Goal: Task Accomplishment & Management: Use online tool/utility

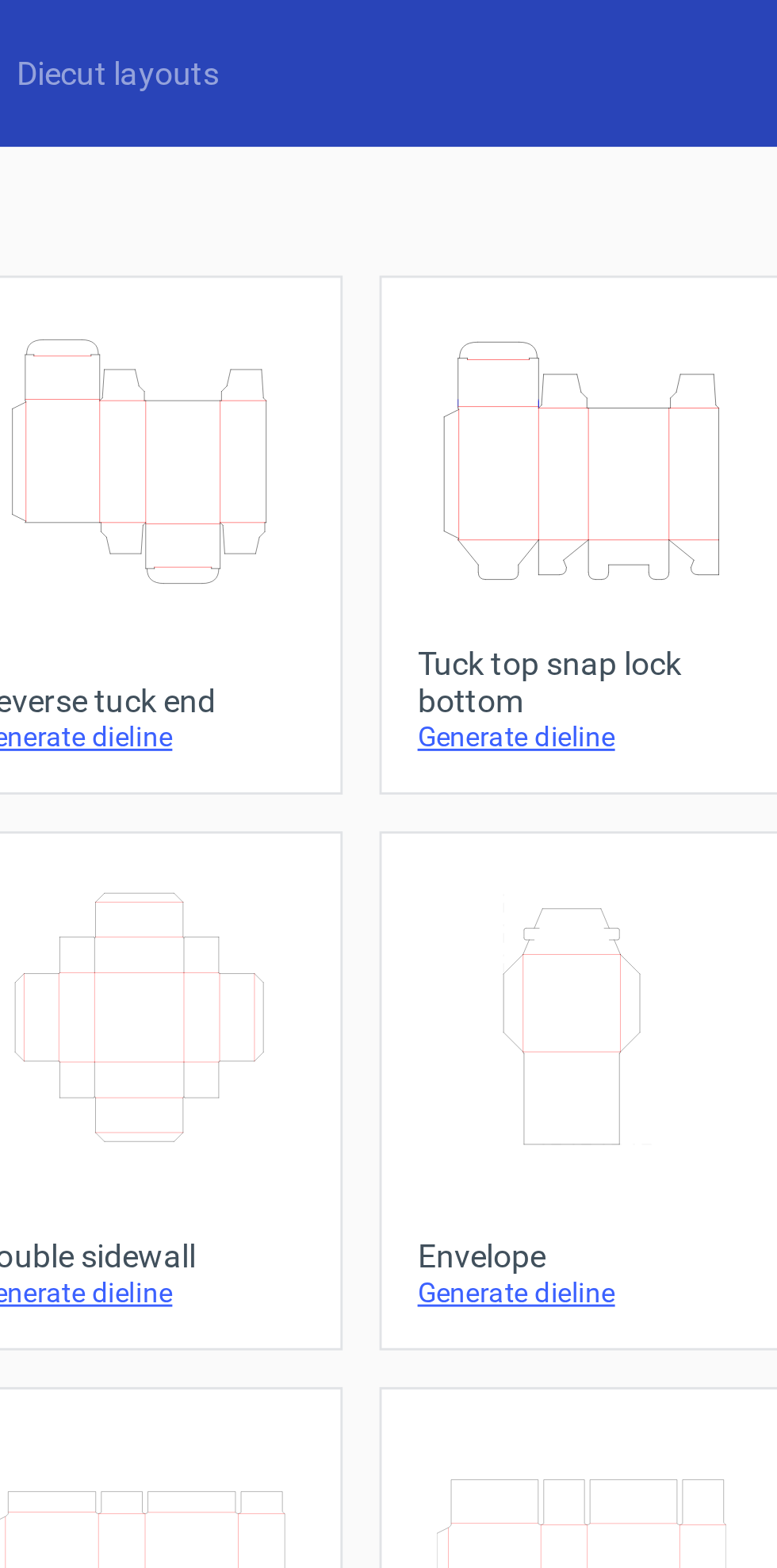
click at [368, 160] on icon "Height Depth Width" at bounding box center [388, 159] width 101 height 88
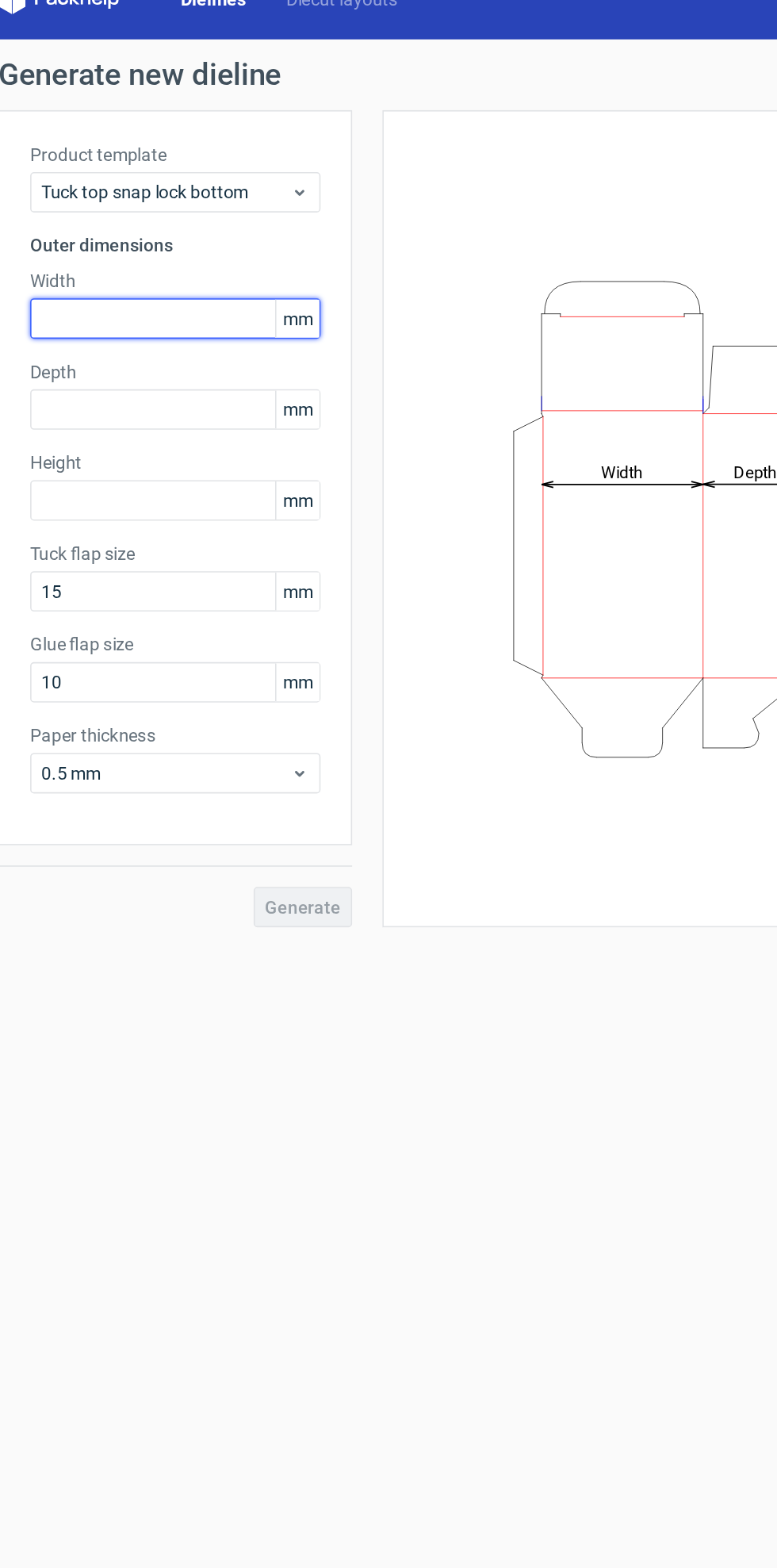
click at [95, 230] on input "text" at bounding box center [123, 226] width 183 height 26
type input "175"
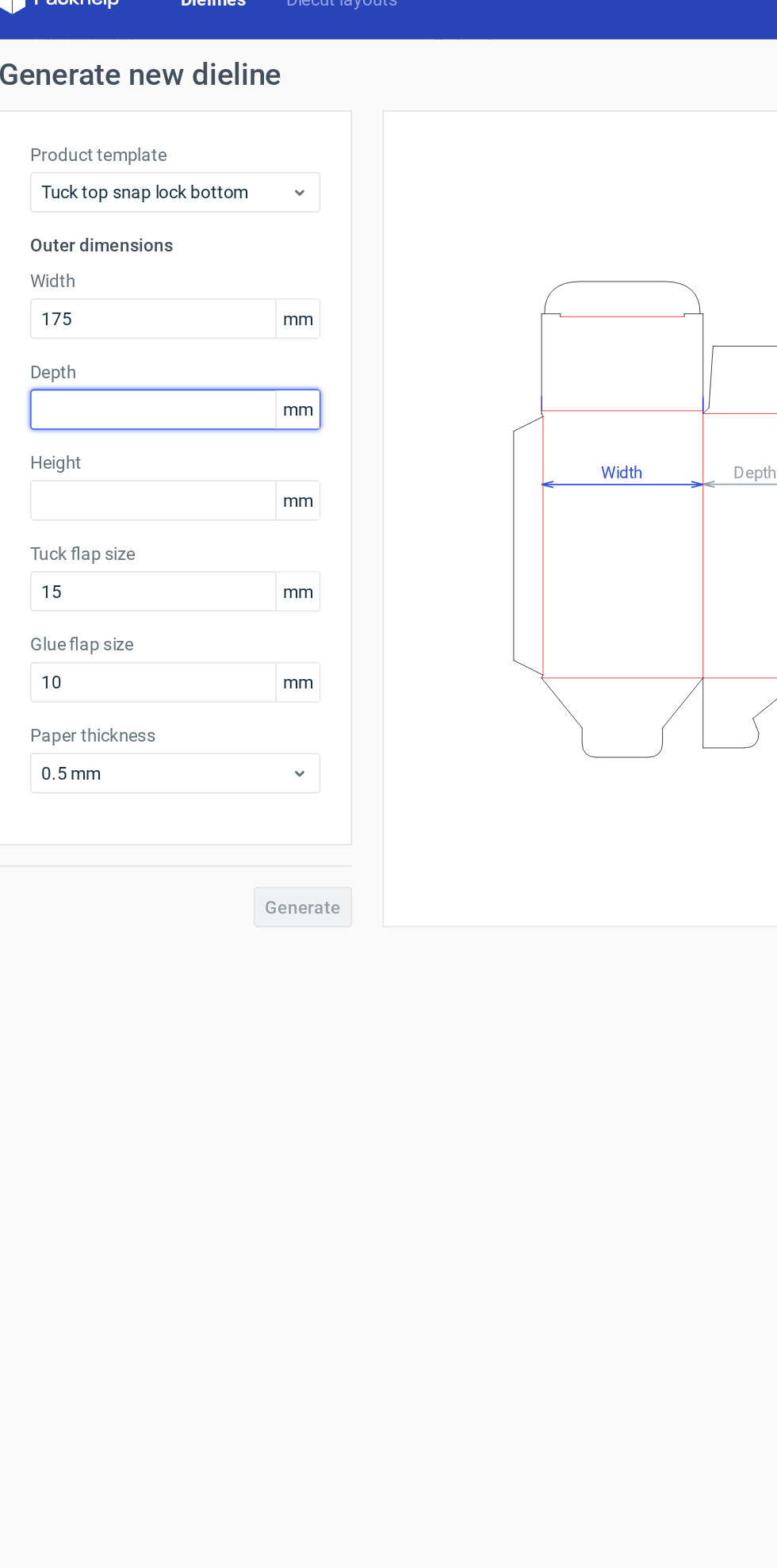
click at [107, 284] on input "text" at bounding box center [123, 283] width 183 height 26
type input "67"
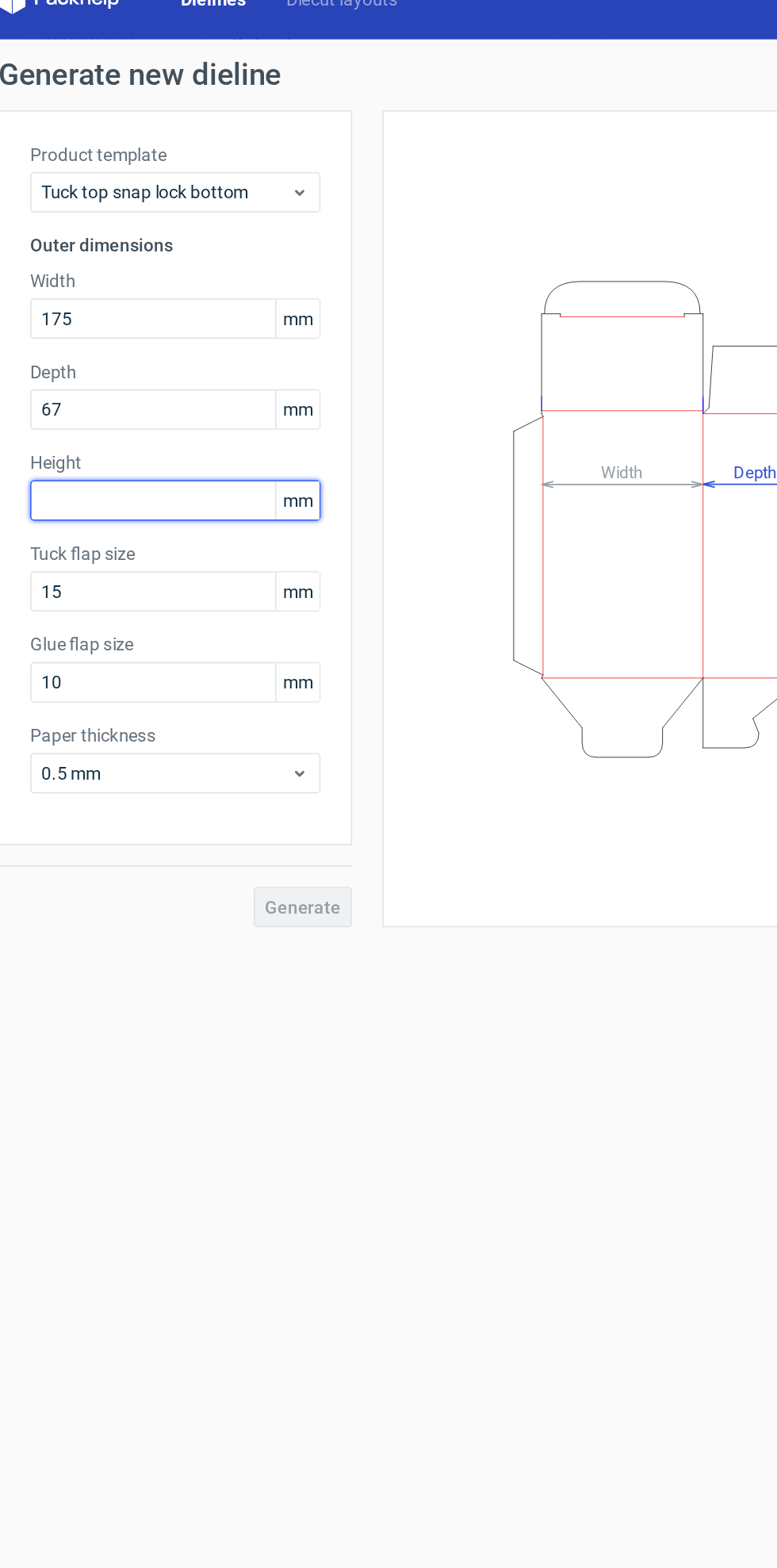
click at [114, 346] on input "text" at bounding box center [123, 340] width 183 height 26
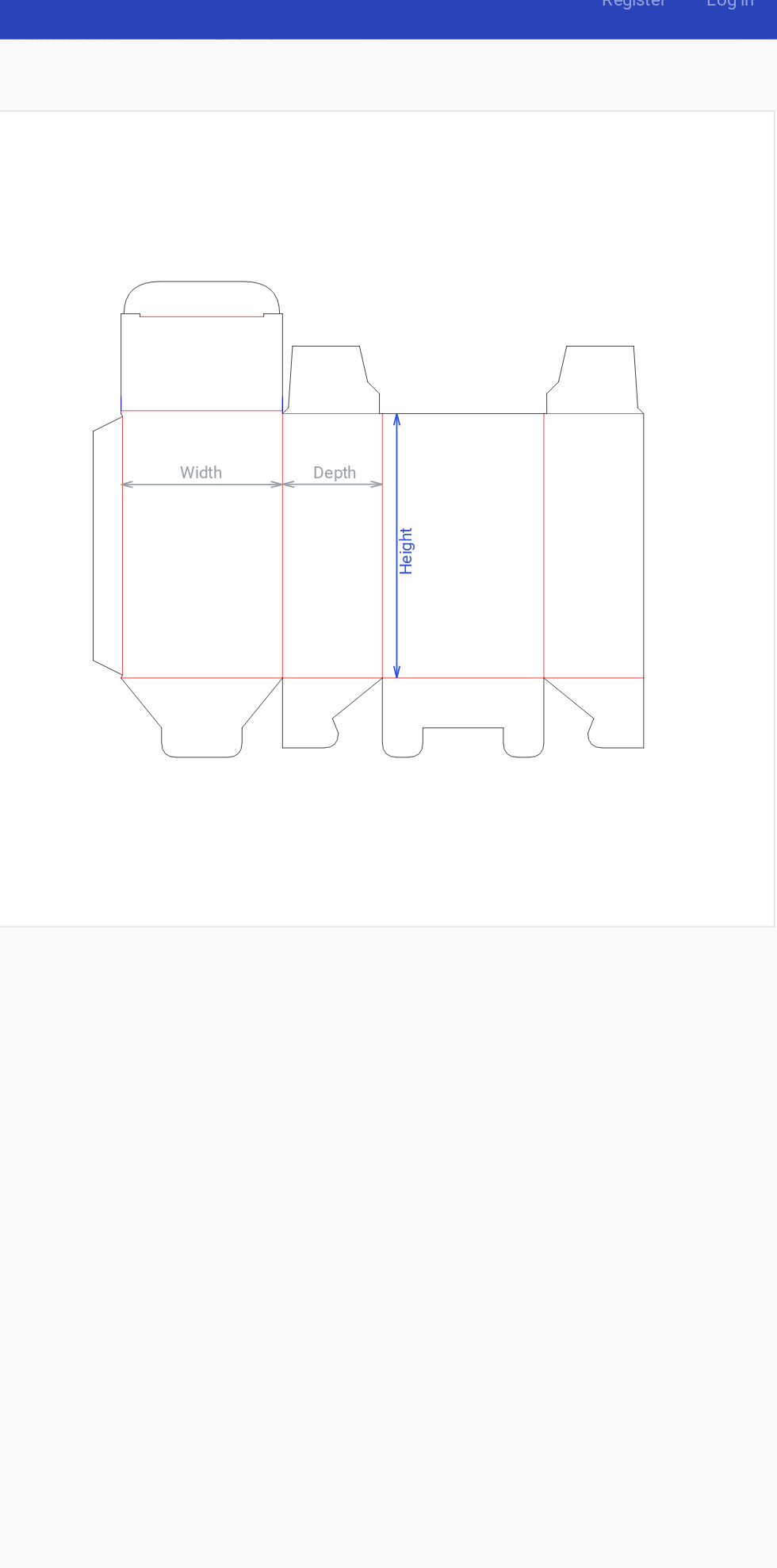
click at [512, 772] on form "Generate new dieline Product template Tuck top snap lock bottom Outer dimension…" at bounding box center [388, 809] width 777 height 1517
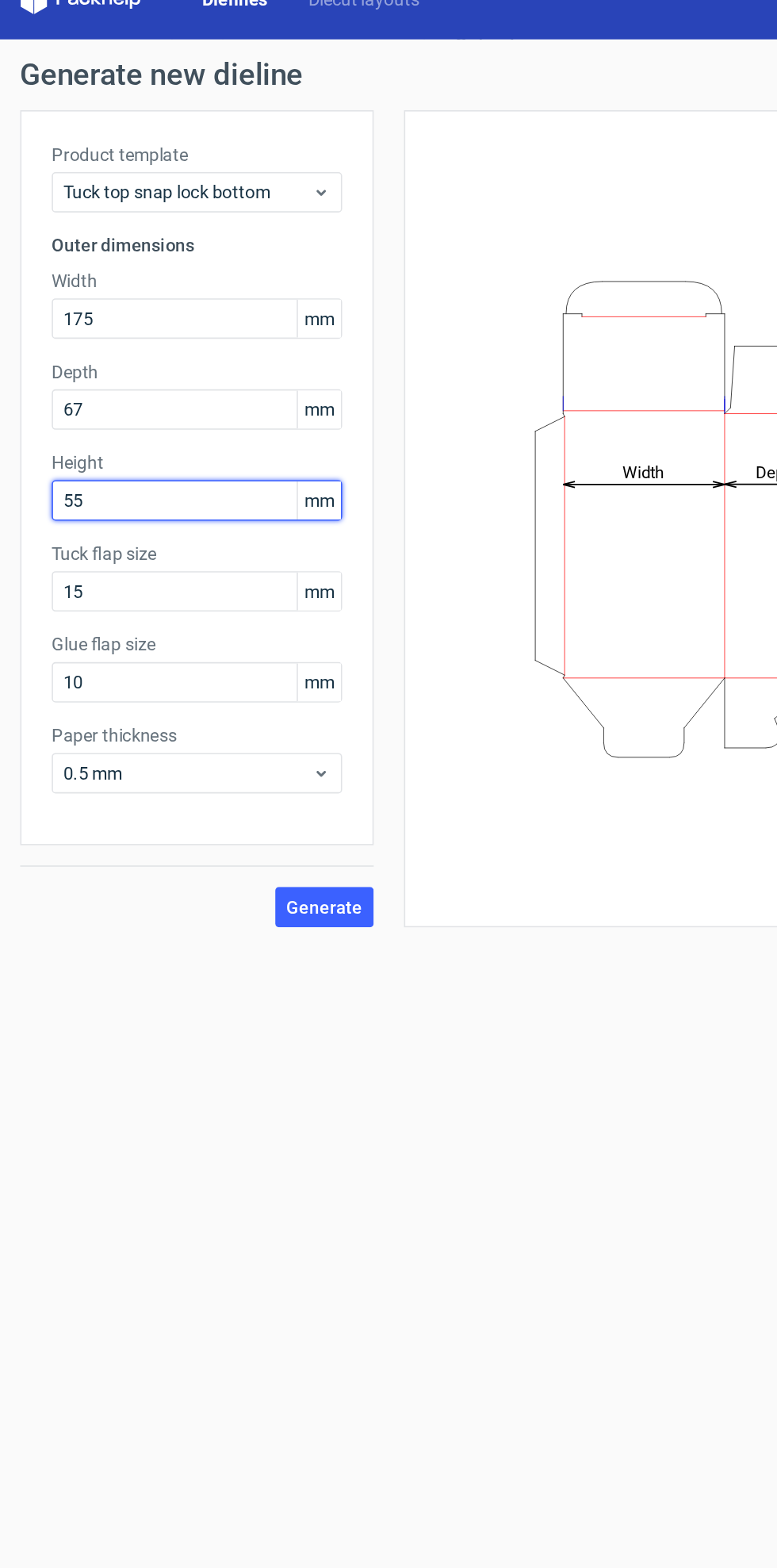
click at [150, 344] on input "55" at bounding box center [123, 340] width 183 height 26
type input "5"
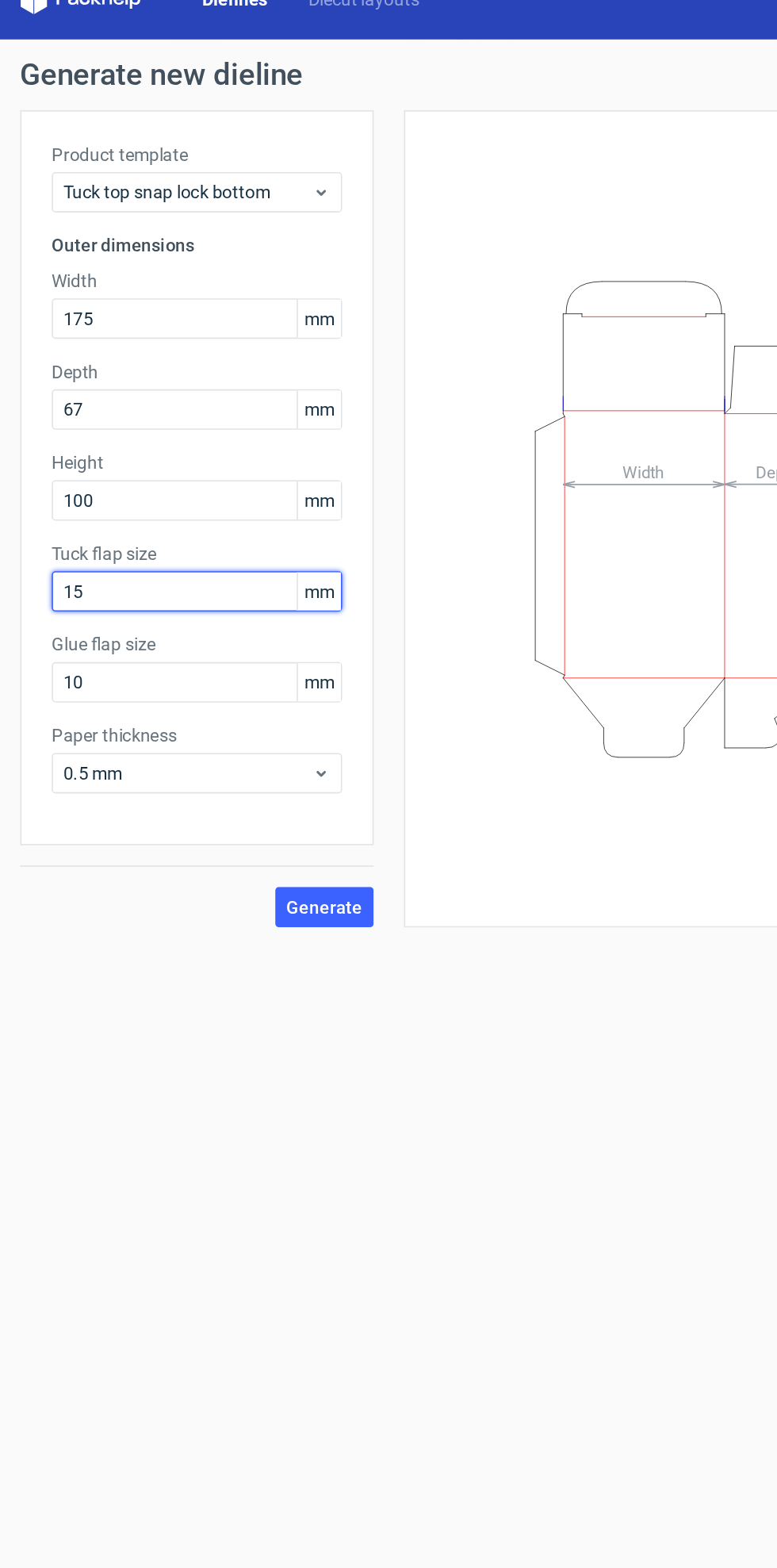
click at [153, 400] on input "15" at bounding box center [123, 397] width 183 height 26
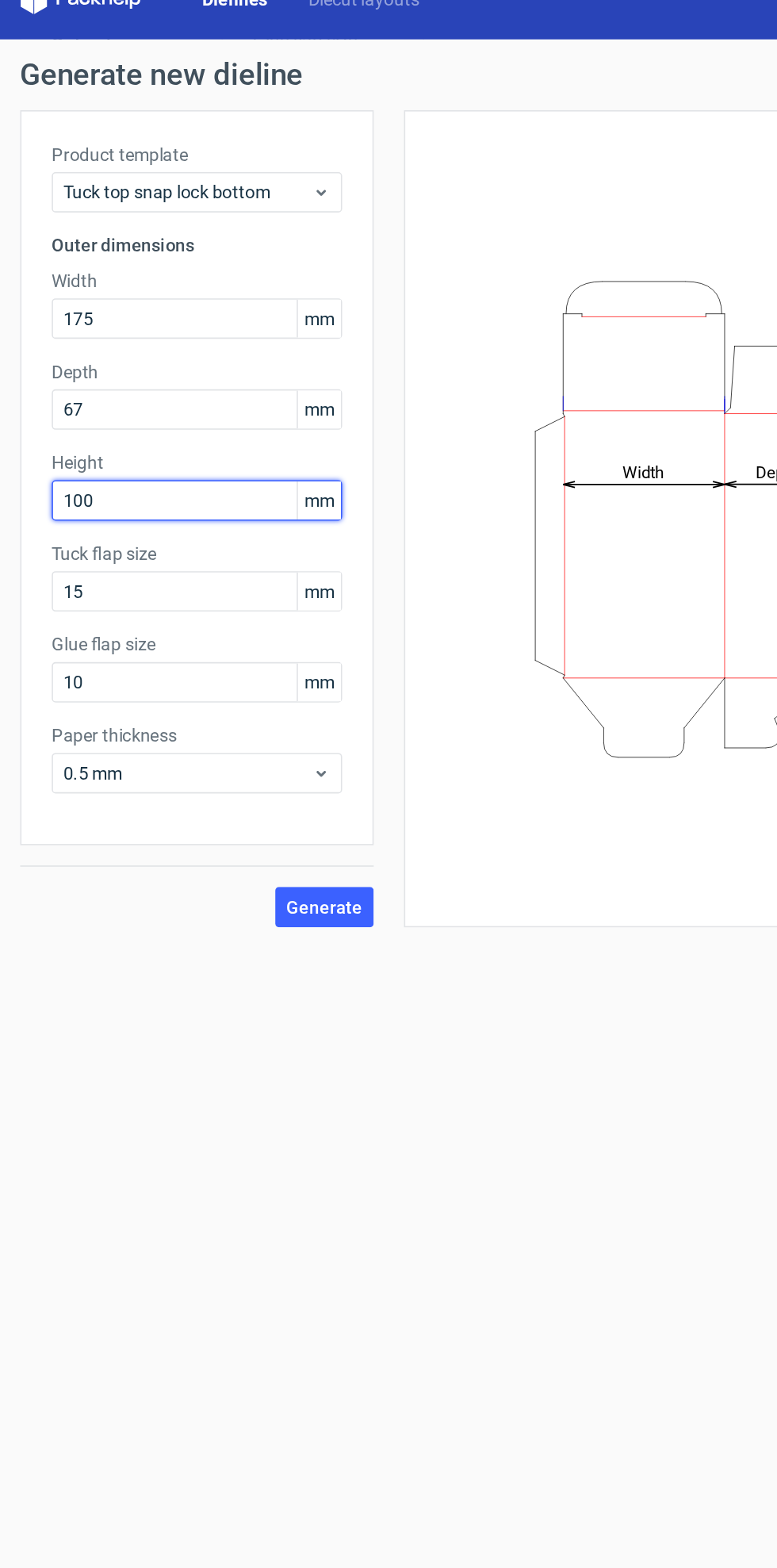
click at [142, 343] on input "100" at bounding box center [123, 340] width 183 height 26
type input "1"
type input "55"
click at [201, 593] on span "Generate" at bounding box center [204, 596] width 47 height 11
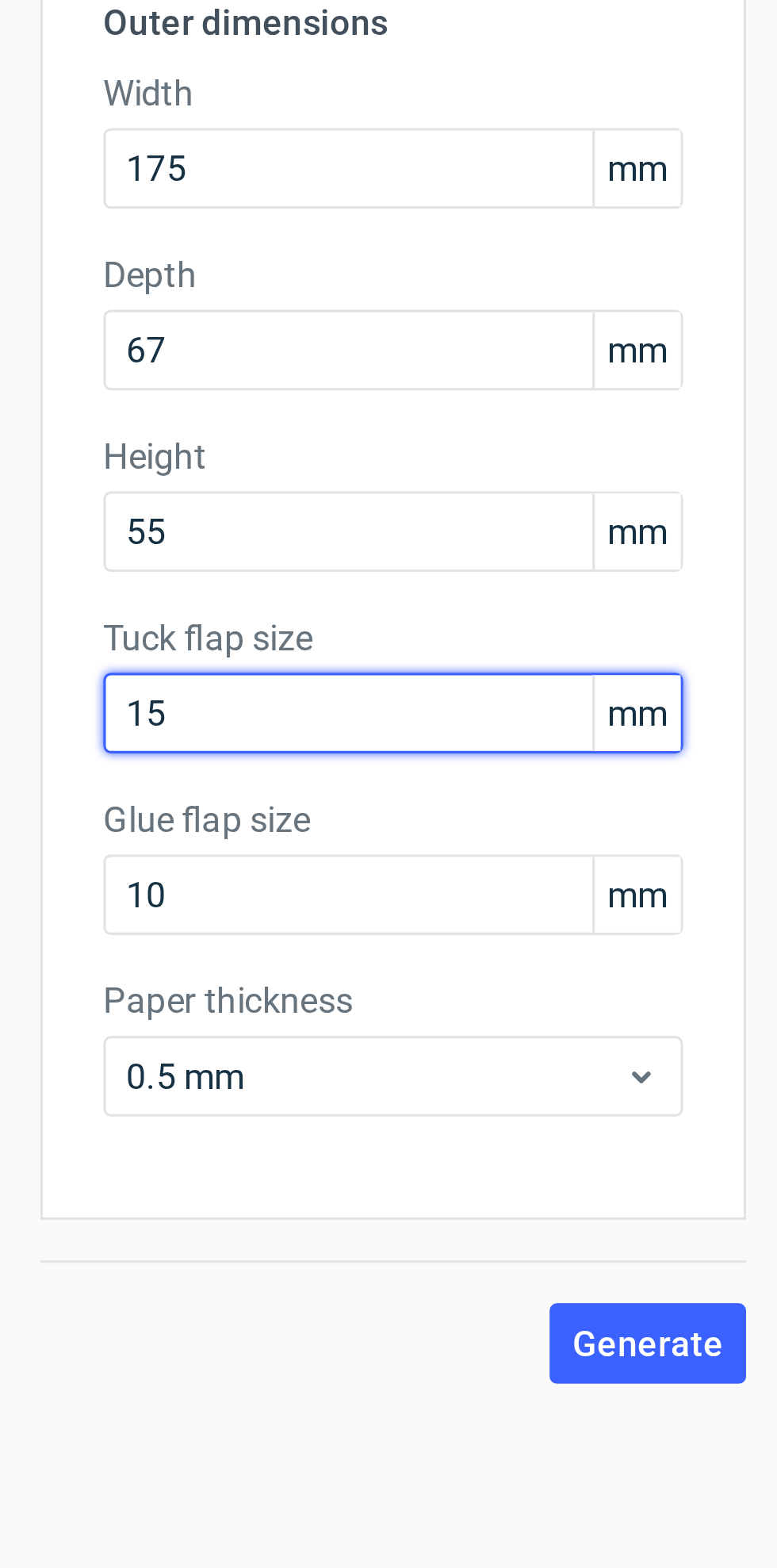
click at [142, 394] on input "15" at bounding box center [123, 397] width 183 height 26
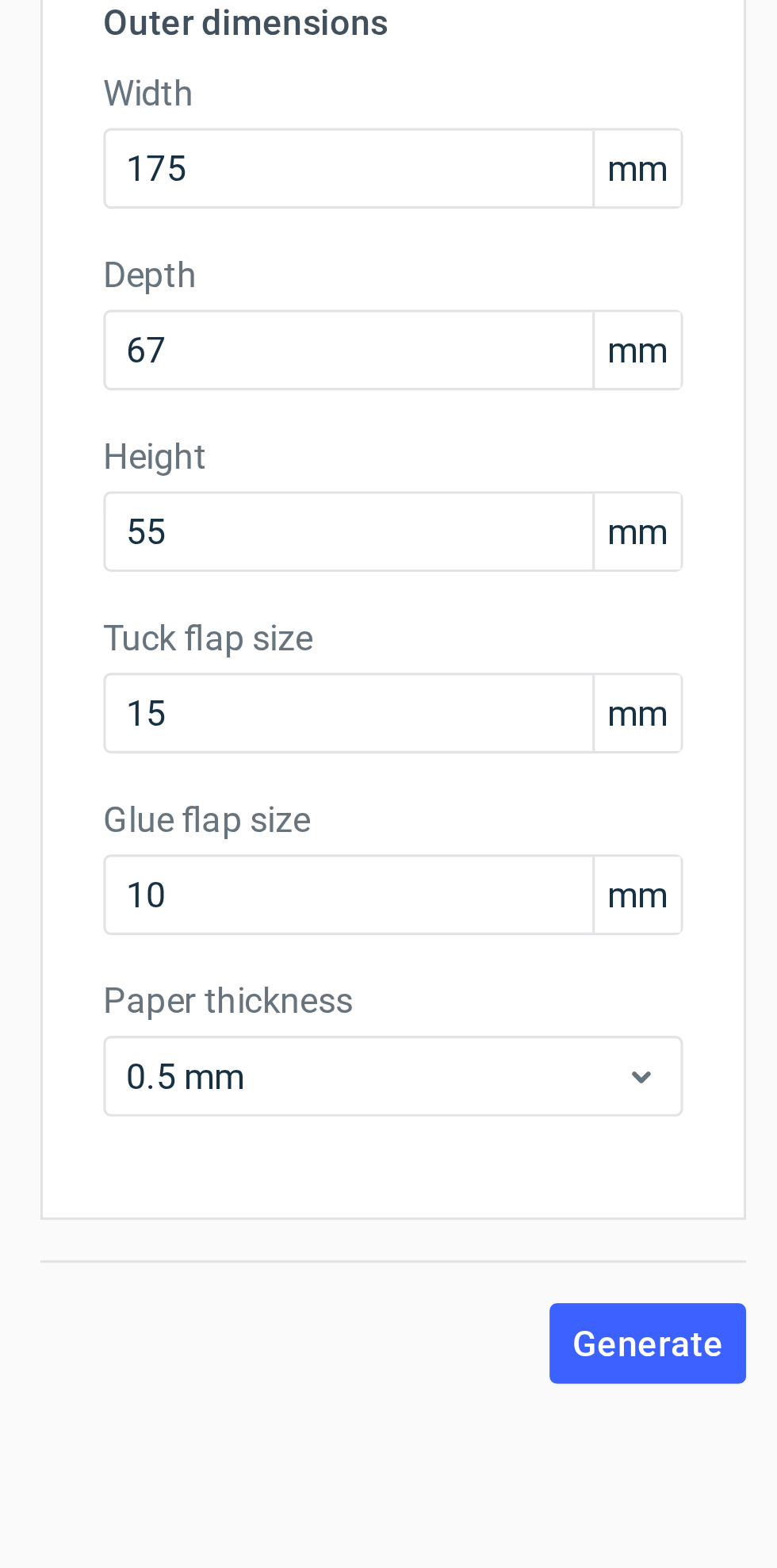
click at [72, 626] on form "Generate new dieline Product template Tuck top snap lock bottom Outer dimension…" at bounding box center [388, 809] width 777 height 1517
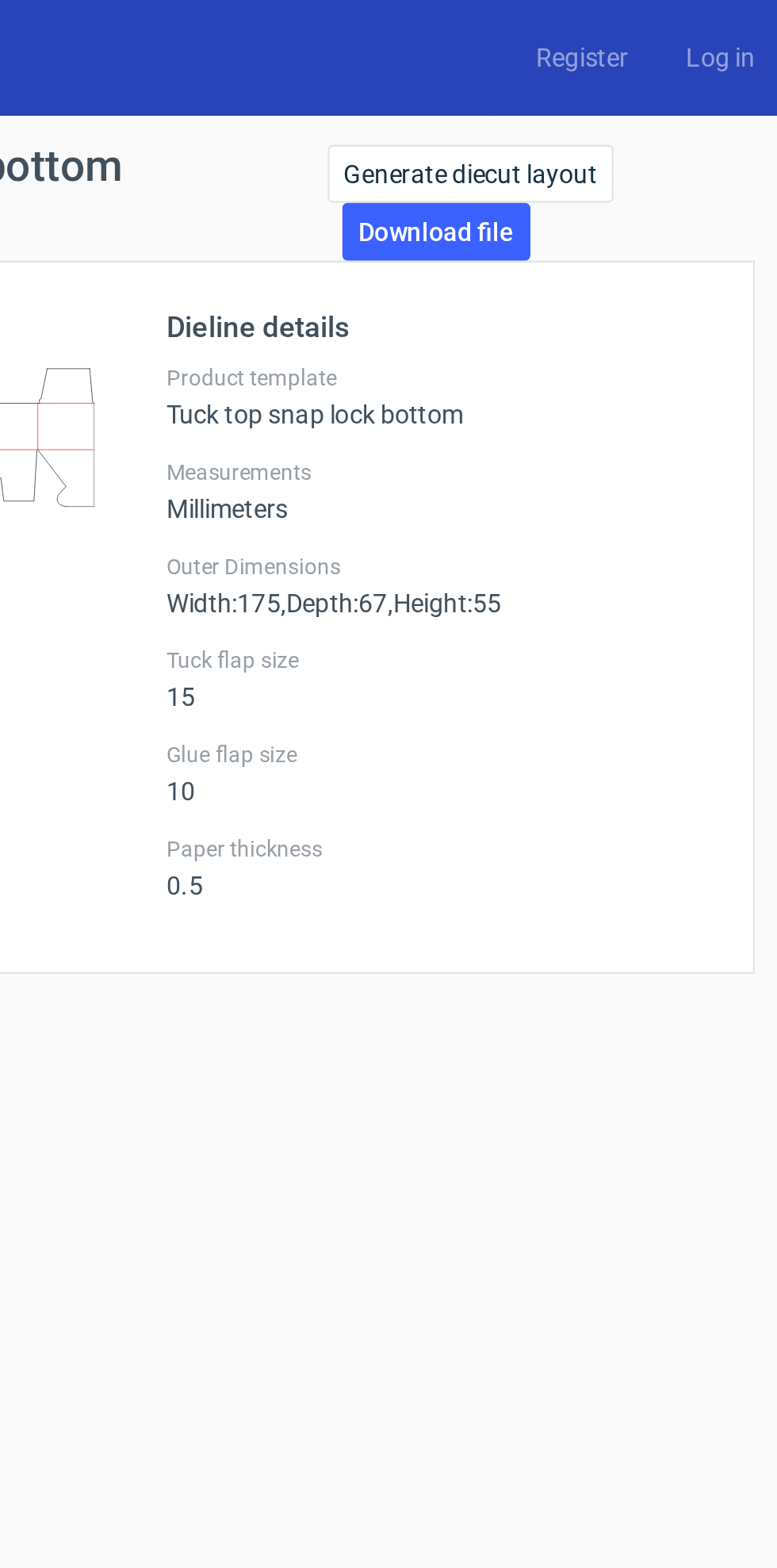
click at [627, 105] on link "Download file" at bounding box center [612, 101] width 83 height 26
click at [613, 103] on link "Download file" at bounding box center [612, 101] width 83 height 26
